Goal: Information Seeking & Learning: Learn about a topic

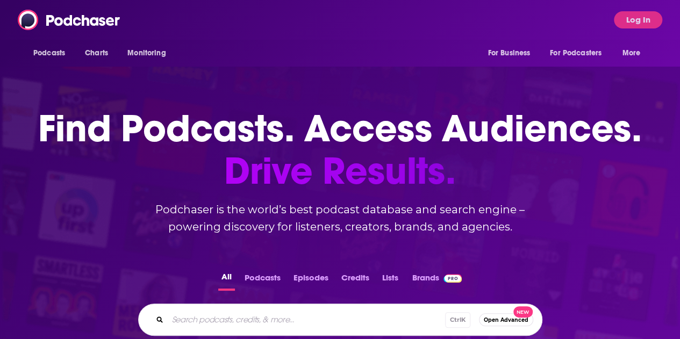
click at [213, 327] on input "Search podcasts, credits, & more..." at bounding box center [306, 319] width 277 height 17
type input "AAPC"
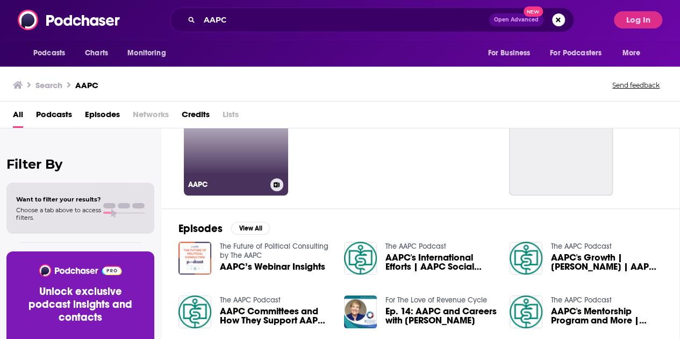
scroll to position [78, 0]
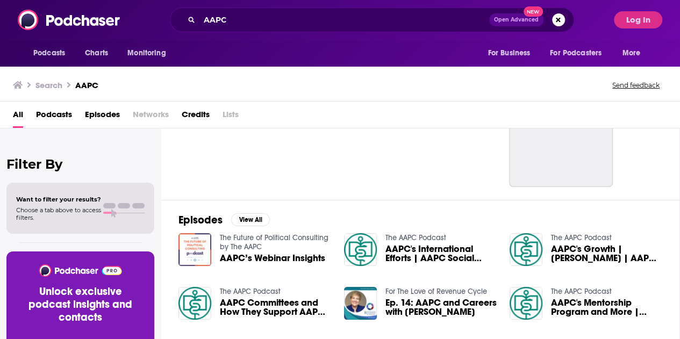
click at [261, 258] on span "AAPC’s Webinar Insights" at bounding box center [272, 258] width 105 height 9
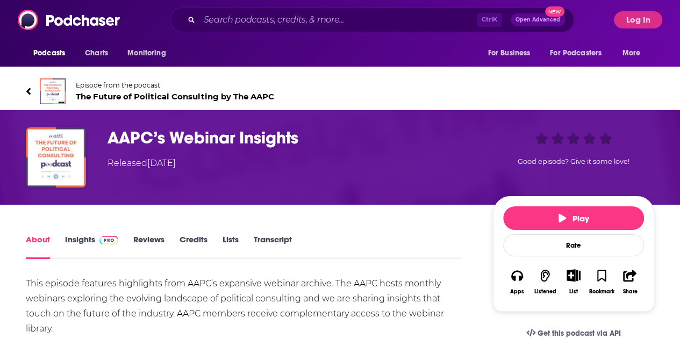
click at [131, 94] on span "The Future of Political Consulting by The AAPC" at bounding box center [175, 96] width 198 height 10
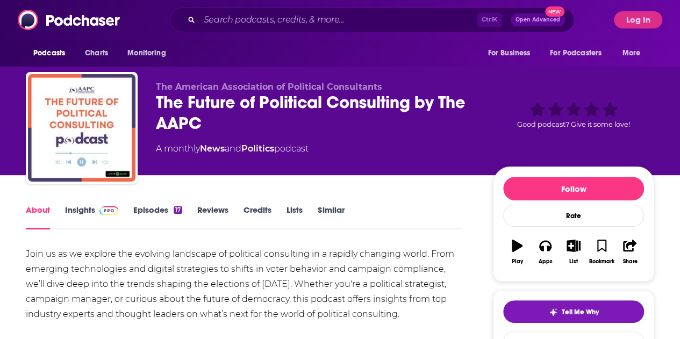
click at [194, 110] on div "The Future of Political Consulting by The AAPC" at bounding box center [316, 113] width 320 height 42
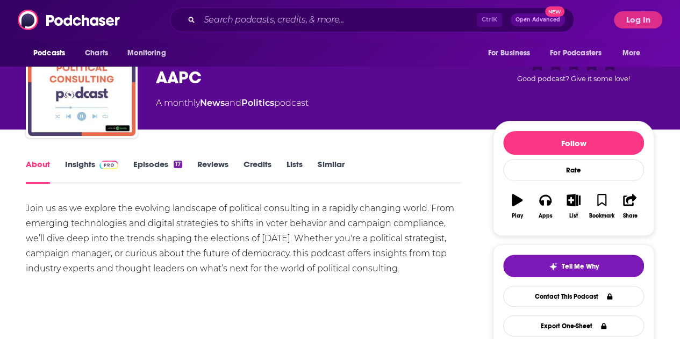
scroll to position [46, 0]
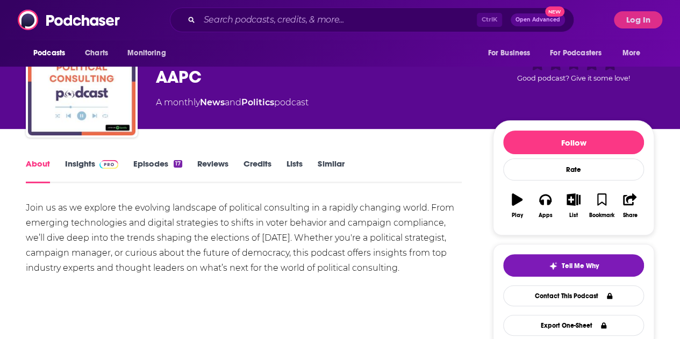
click at [147, 163] on link "Episodes 17" at bounding box center [157, 171] width 49 height 25
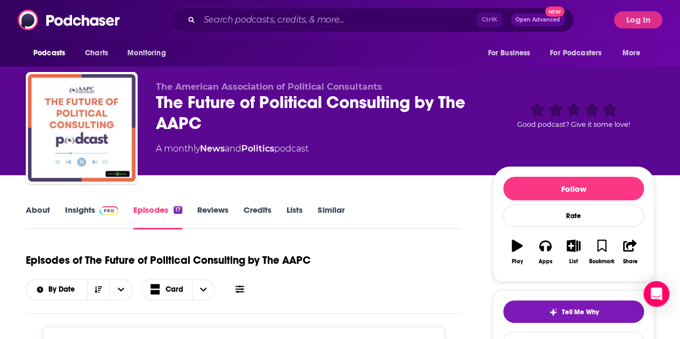
click at [86, 206] on link "Insights" at bounding box center [91, 217] width 53 height 25
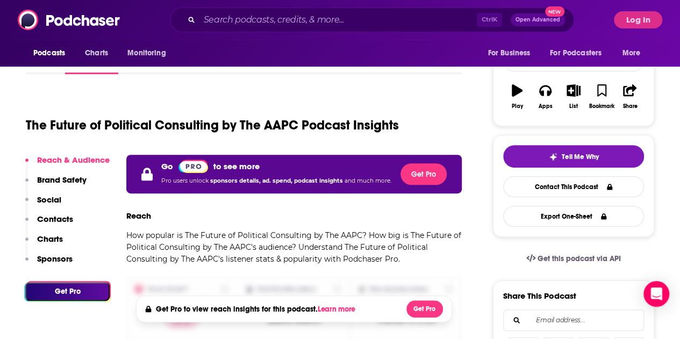
scroll to position [155, 0]
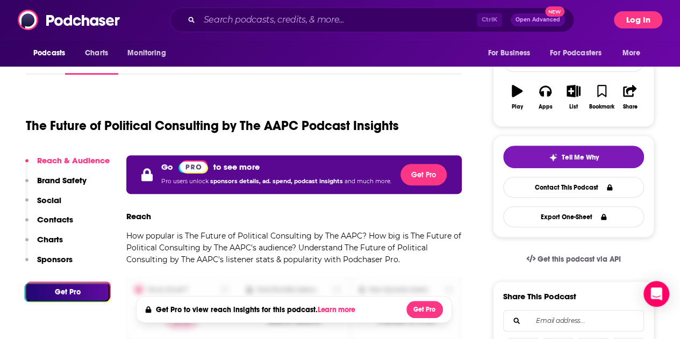
click at [634, 20] on button "Log In" at bounding box center [638, 19] width 48 height 17
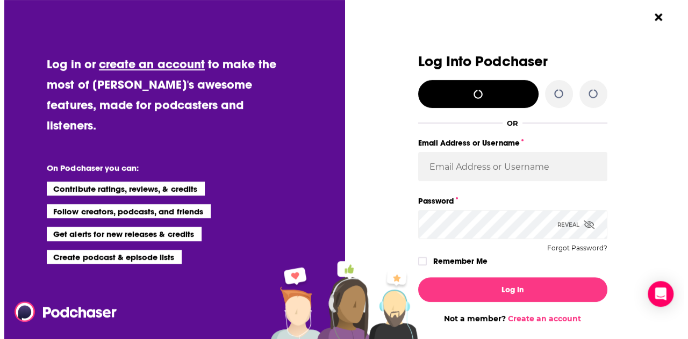
scroll to position [0, 0]
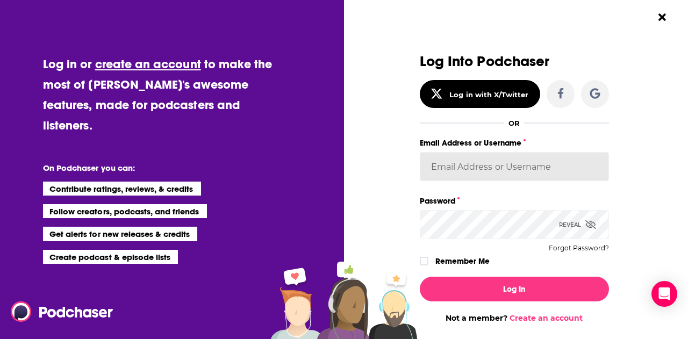
type input "egilfenbaum"
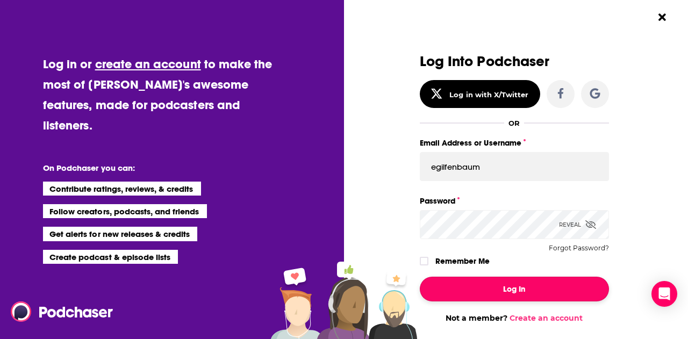
click at [494, 293] on button "Log In" at bounding box center [514, 289] width 189 height 25
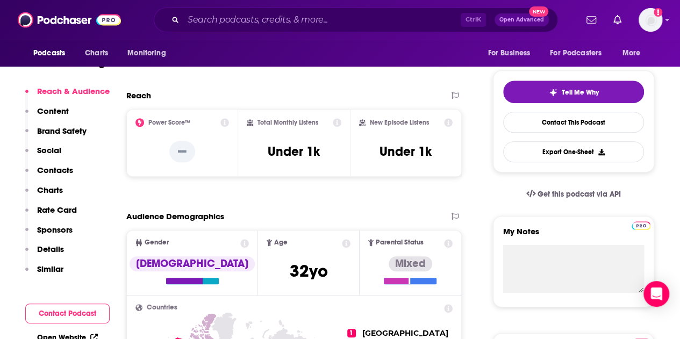
scroll to position [217, 0]
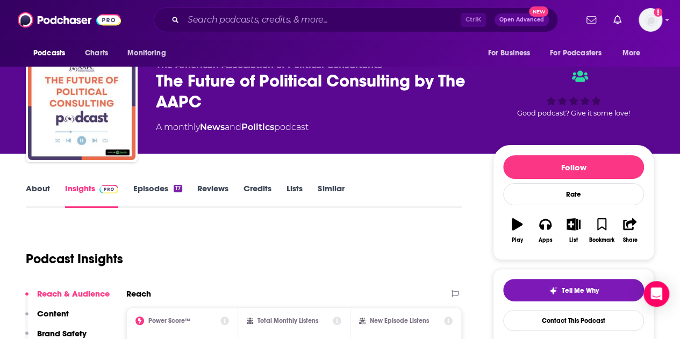
scroll to position [130, 0]
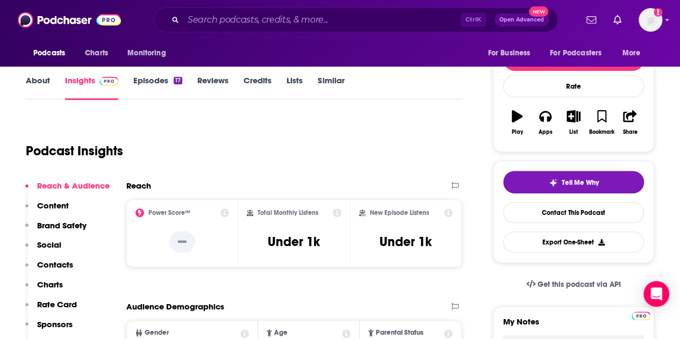
click at [161, 85] on link "Episodes 17" at bounding box center [157, 87] width 49 height 25
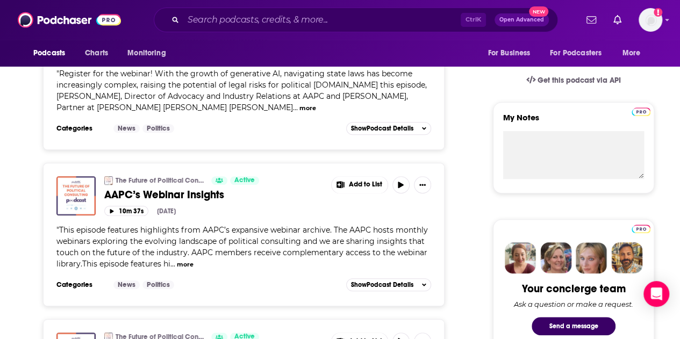
scroll to position [333, 0]
